Goal: Task Accomplishment & Management: Complete application form

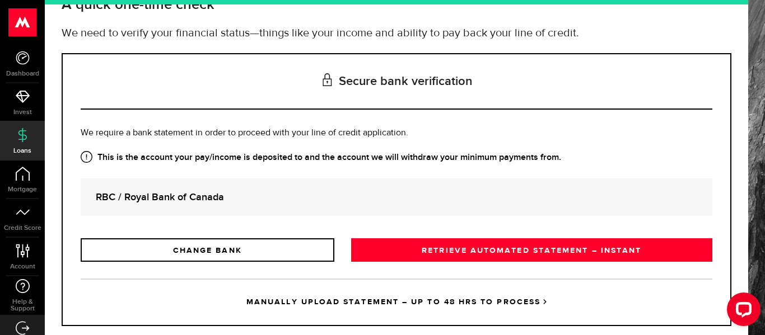
scroll to position [106, 0]
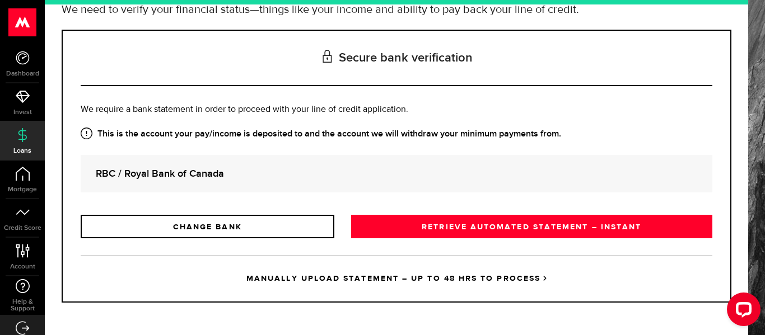
click at [471, 282] on link "MANUALLY UPLOAD STATEMENT – UP TO 48 HRS TO PROCESS" at bounding box center [396, 278] width 631 height 46
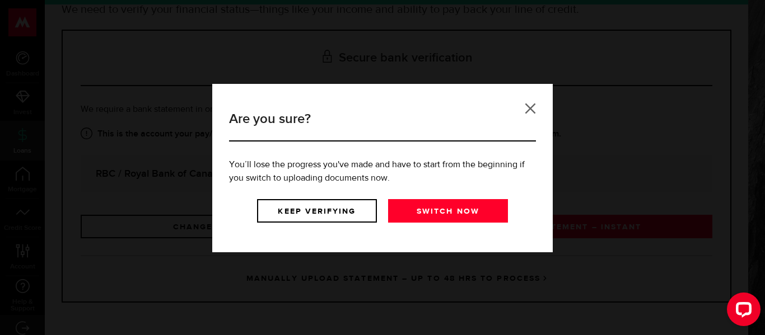
click at [531, 107] on link at bounding box center [530, 108] width 11 height 11
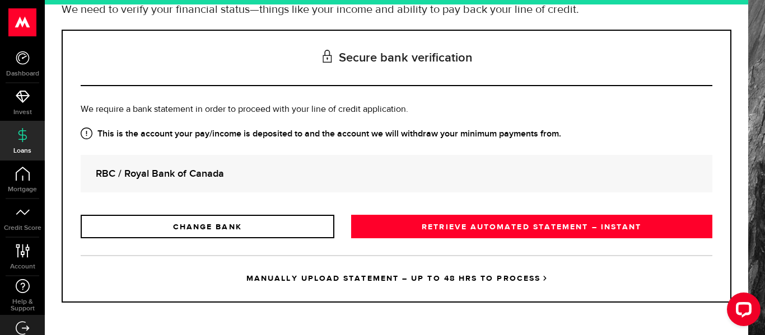
click at [55, 39] on div "Secure bank verification Is this the bank account you want us to get your bank …" at bounding box center [396, 166] width 686 height 273
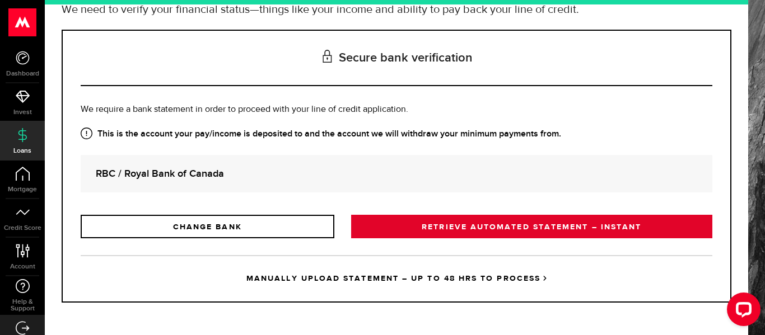
click at [506, 230] on link "RETRIEVE AUTOMATED STATEMENT – INSTANT" at bounding box center [531, 227] width 361 height 24
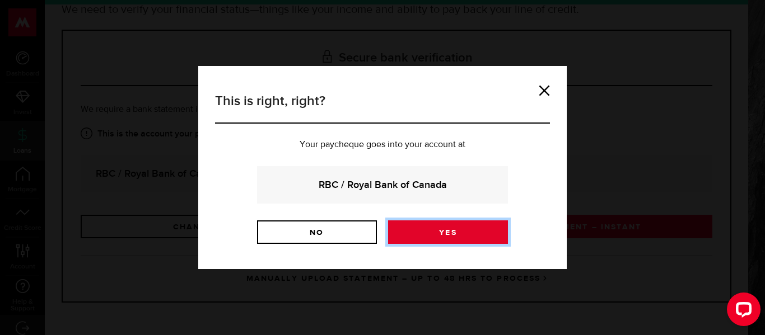
click at [433, 236] on link "Yes" at bounding box center [448, 233] width 120 height 24
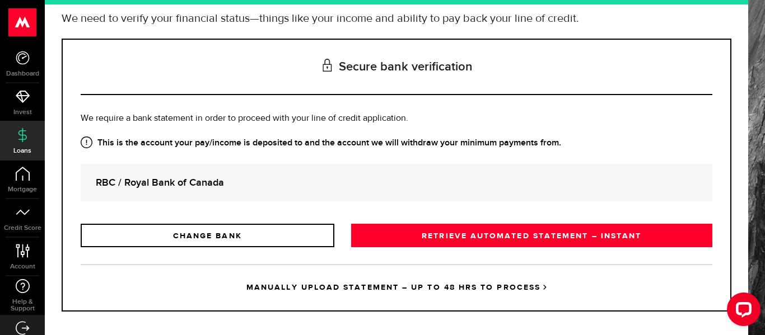
scroll to position [106, 0]
